Goal: Task Accomplishment & Management: Manage account settings

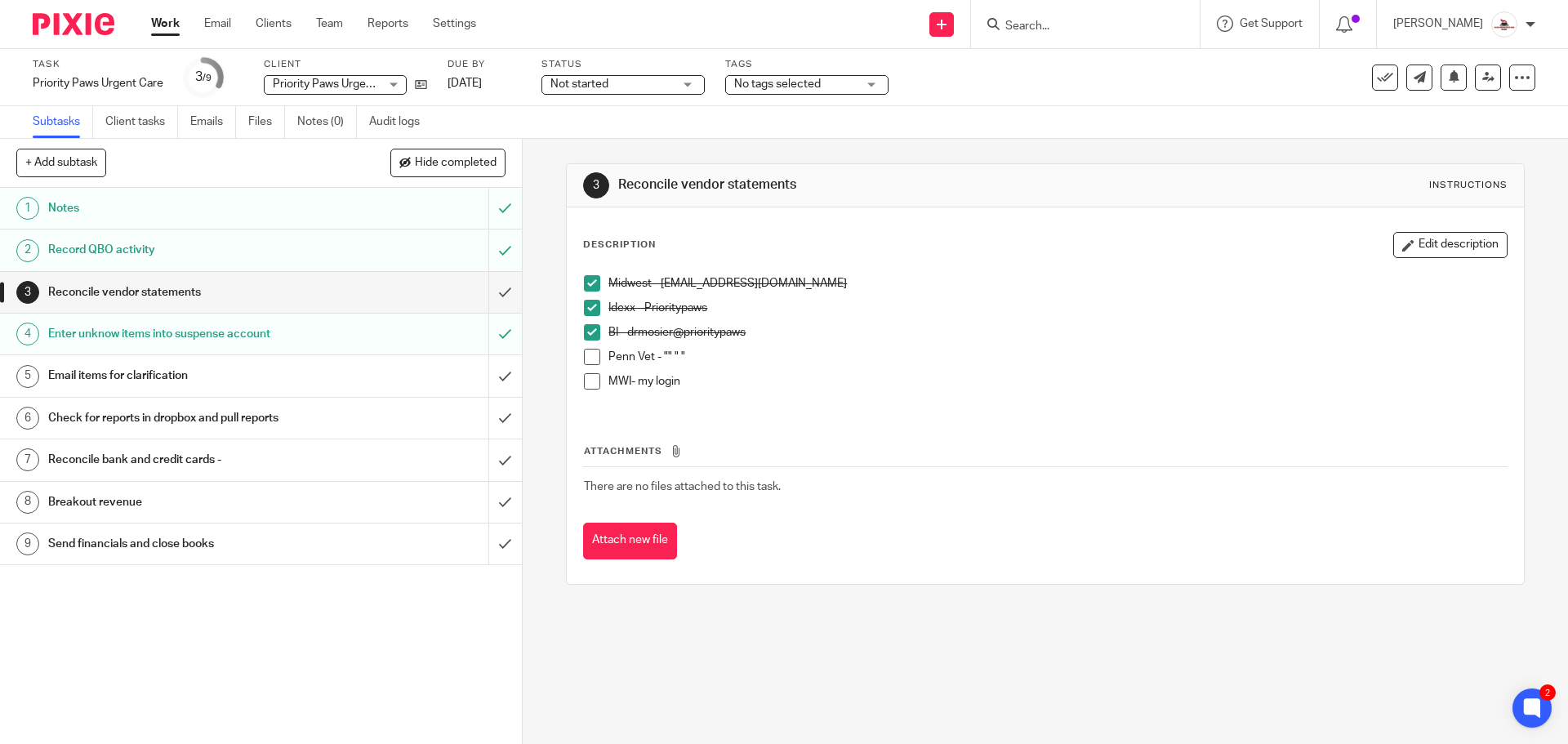
click at [163, 23] on link "Work" at bounding box center [165, 23] width 28 height 16
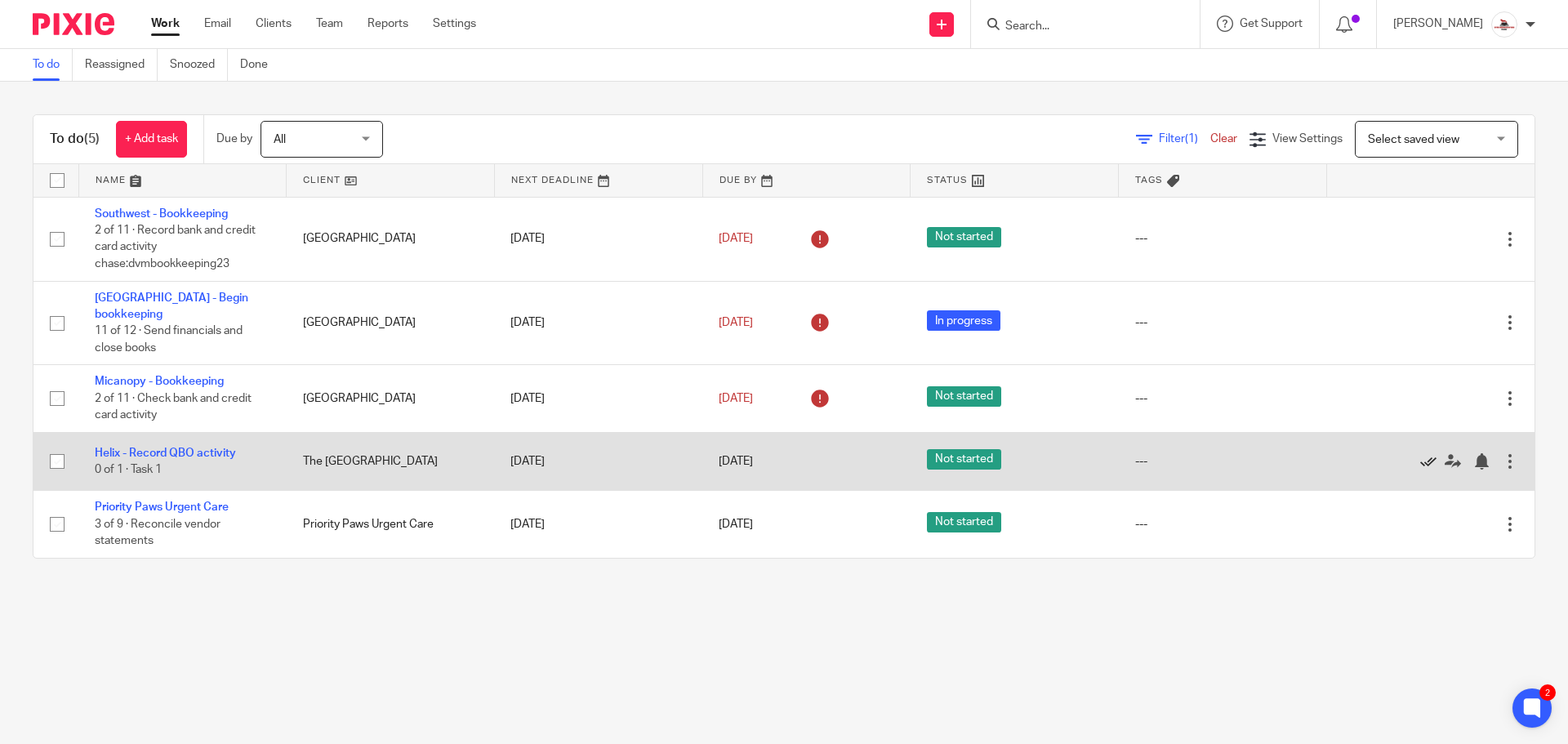
click at [1420, 454] on icon at bounding box center [1428, 461] width 16 height 16
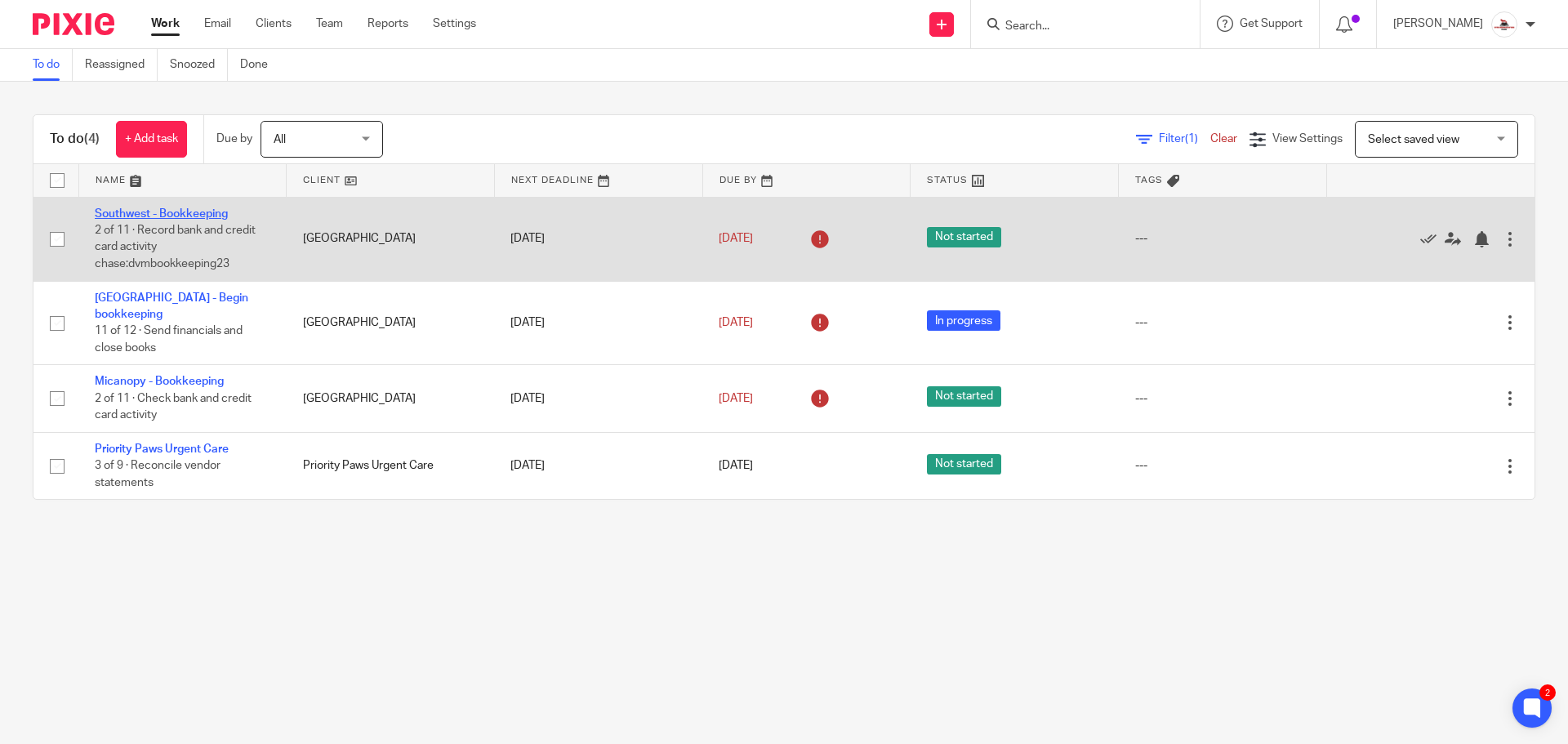
click at [154, 209] on link "Southwest - Bookkeeping" at bounding box center [161, 214] width 133 height 11
